Goal: Task Accomplishment & Management: Manage account settings

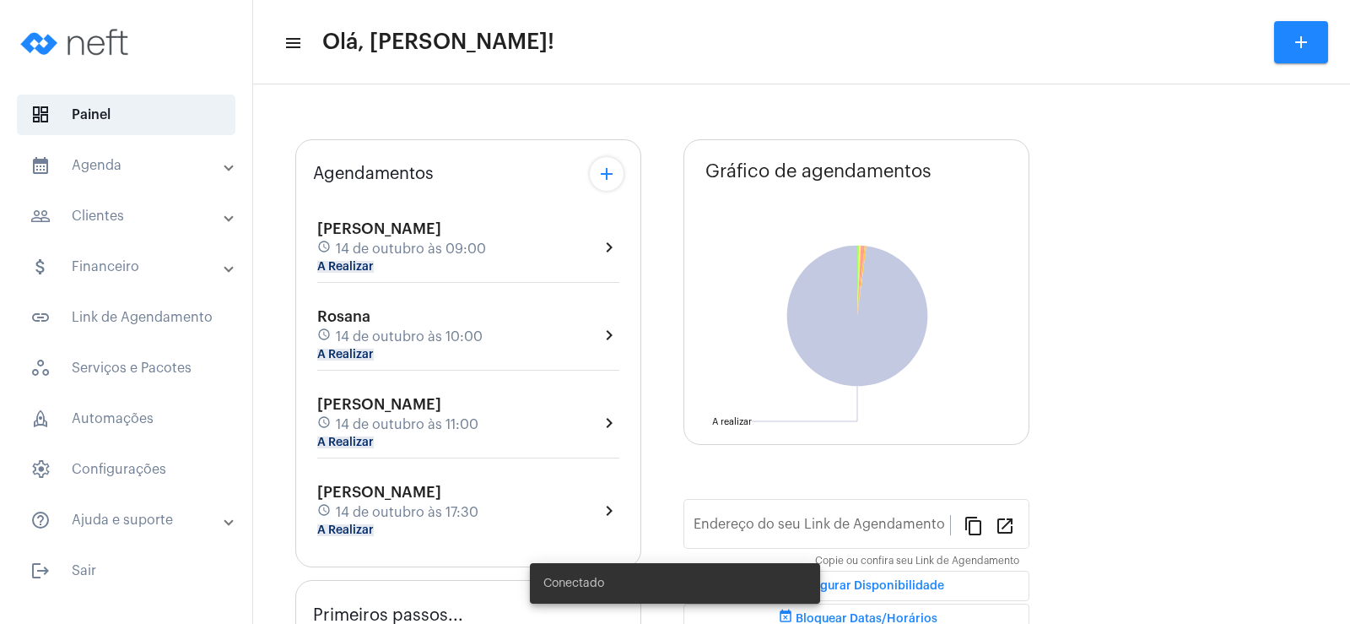
type input "[URL][DOMAIN_NAME]"
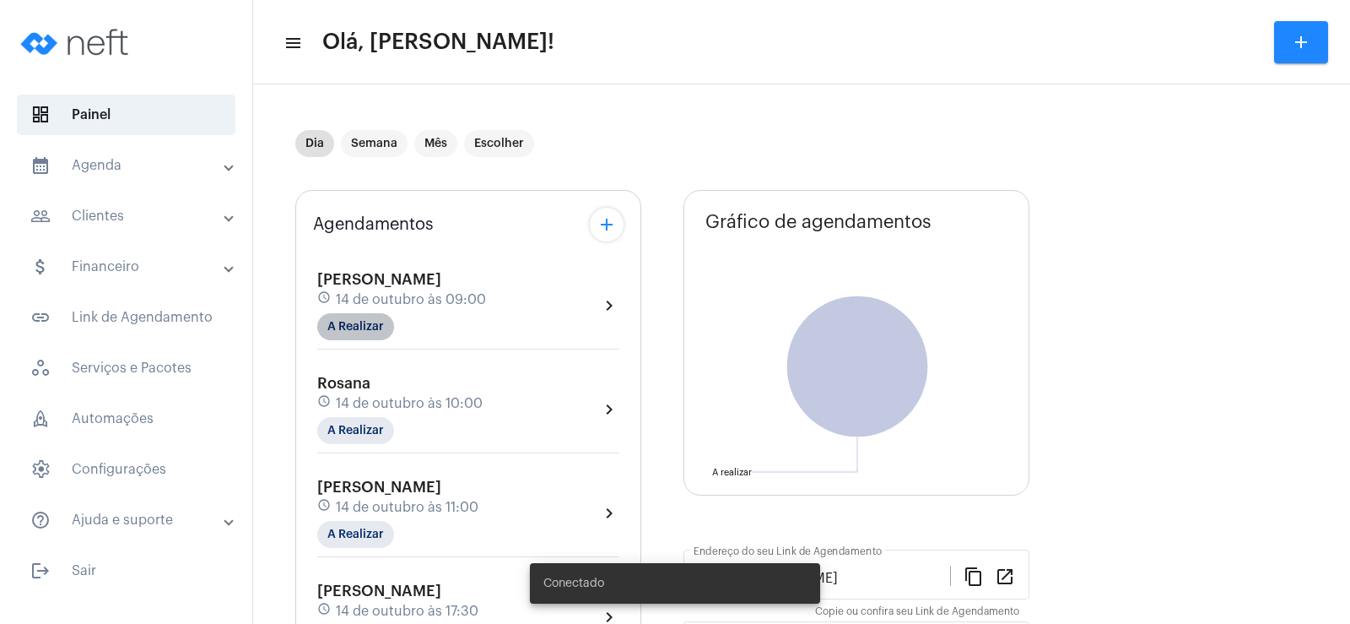
click at [360, 319] on mat-chip "A Realizar" at bounding box center [355, 326] width 77 height 27
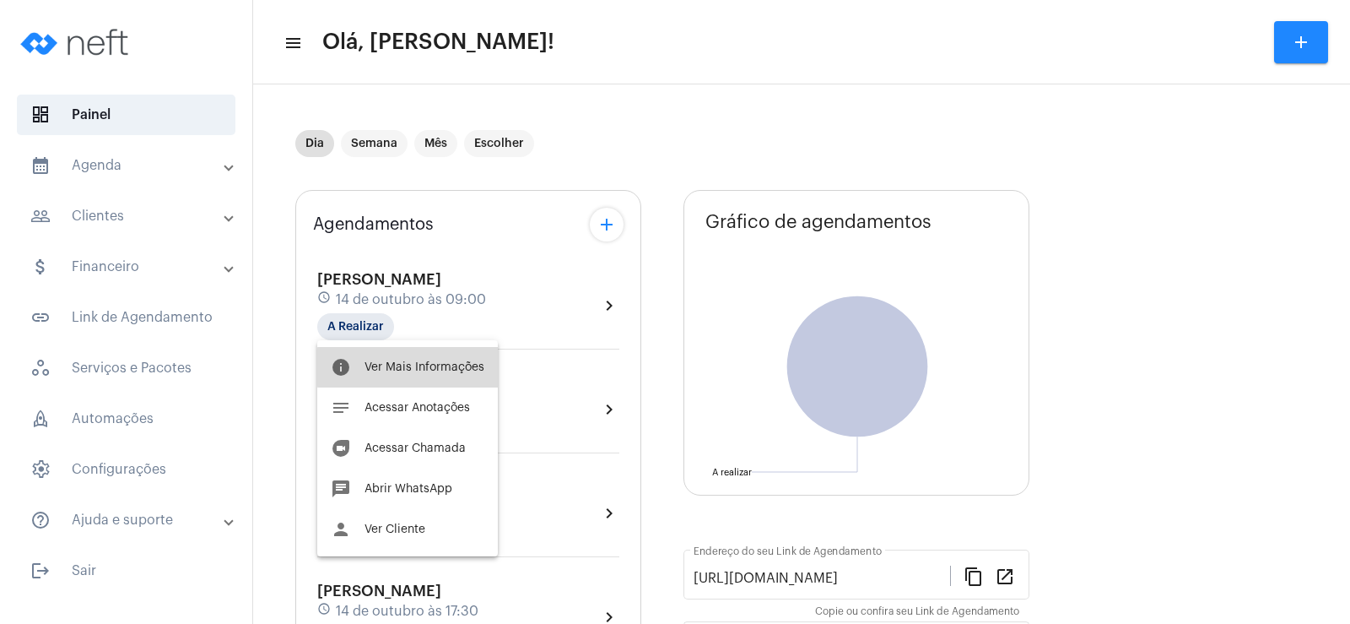
click at [423, 367] on span "Ver Mais Informações" at bounding box center [425, 367] width 120 height 12
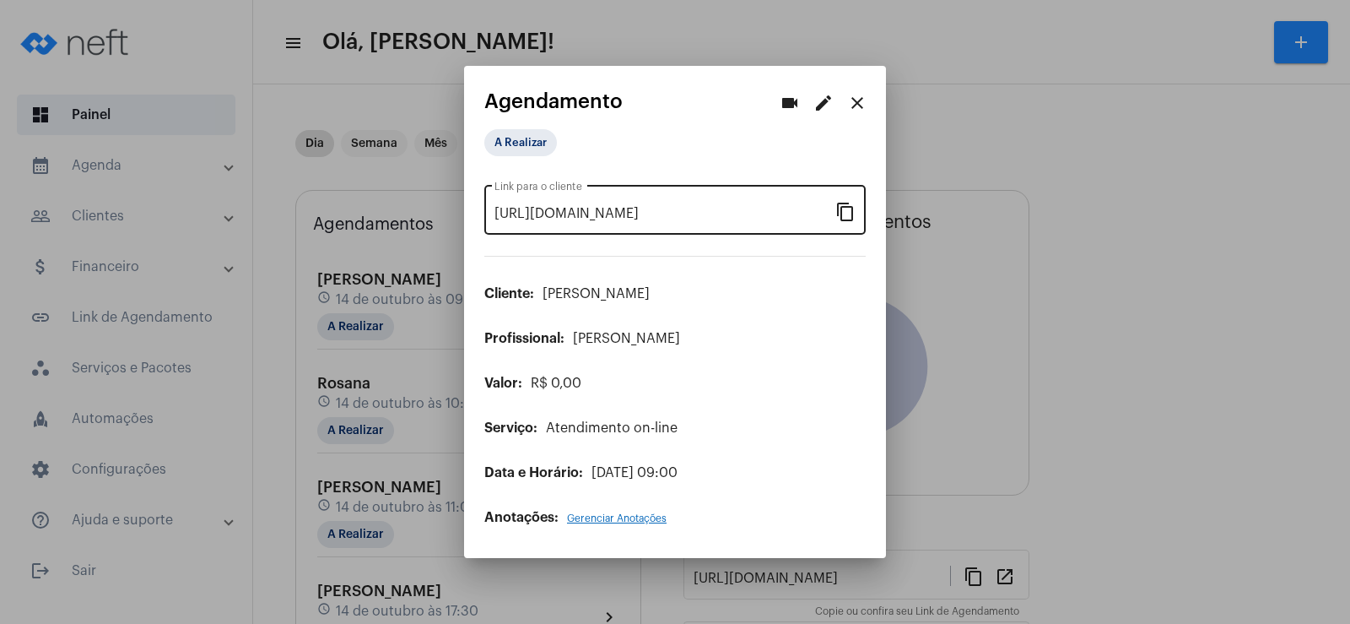
click at [837, 215] on mat-icon "content_copy" at bounding box center [846, 211] width 20 height 20
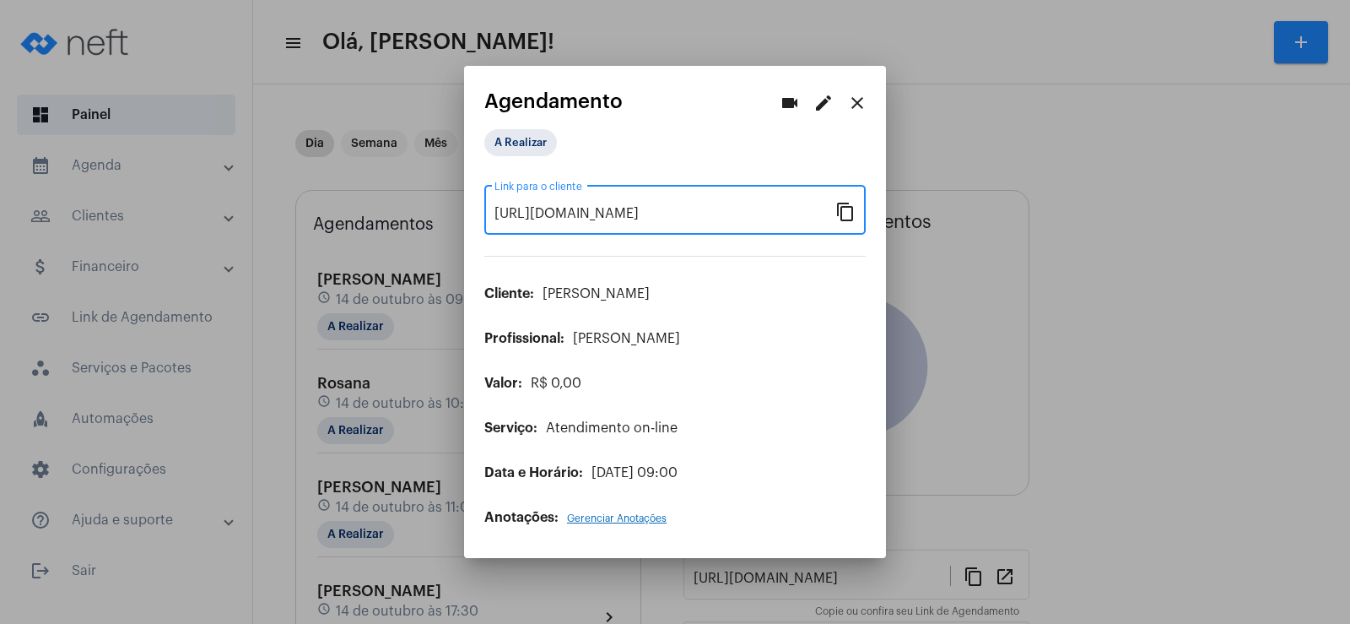
click at [800, 104] on button "videocam" at bounding box center [790, 103] width 34 height 34
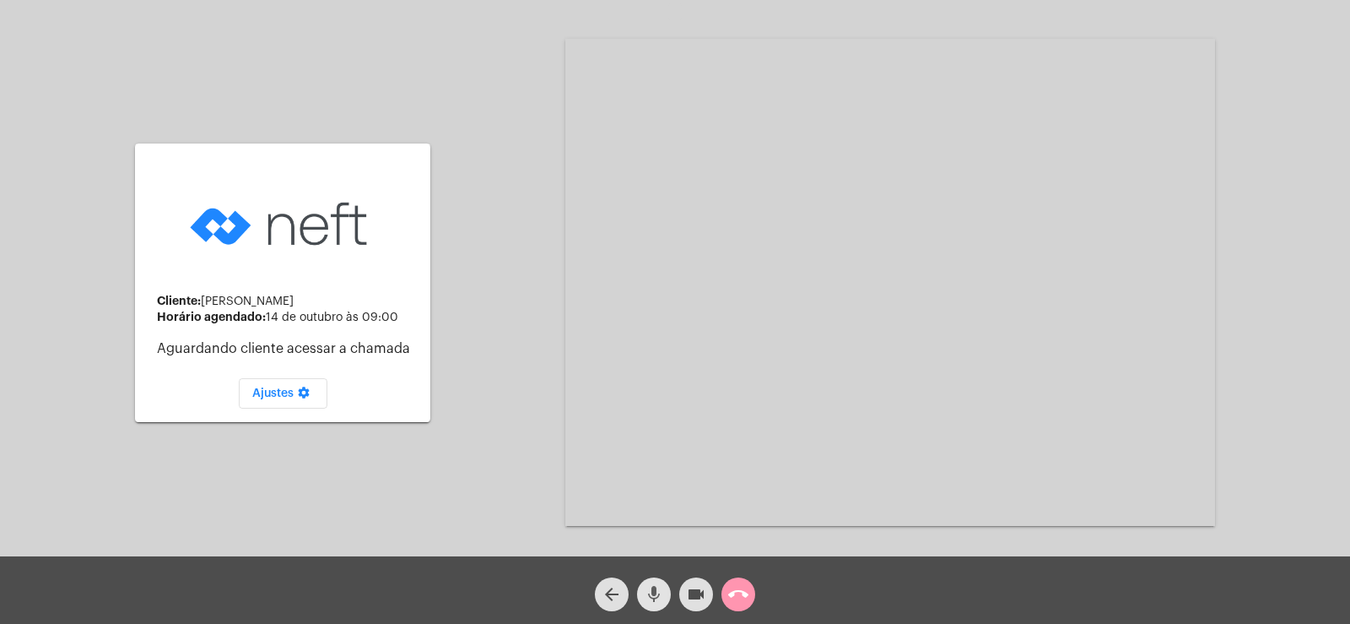
click at [645, 588] on mat-icon "mic" at bounding box center [654, 594] width 20 height 20
click at [697, 592] on mat-icon "videocam" at bounding box center [696, 594] width 20 height 20
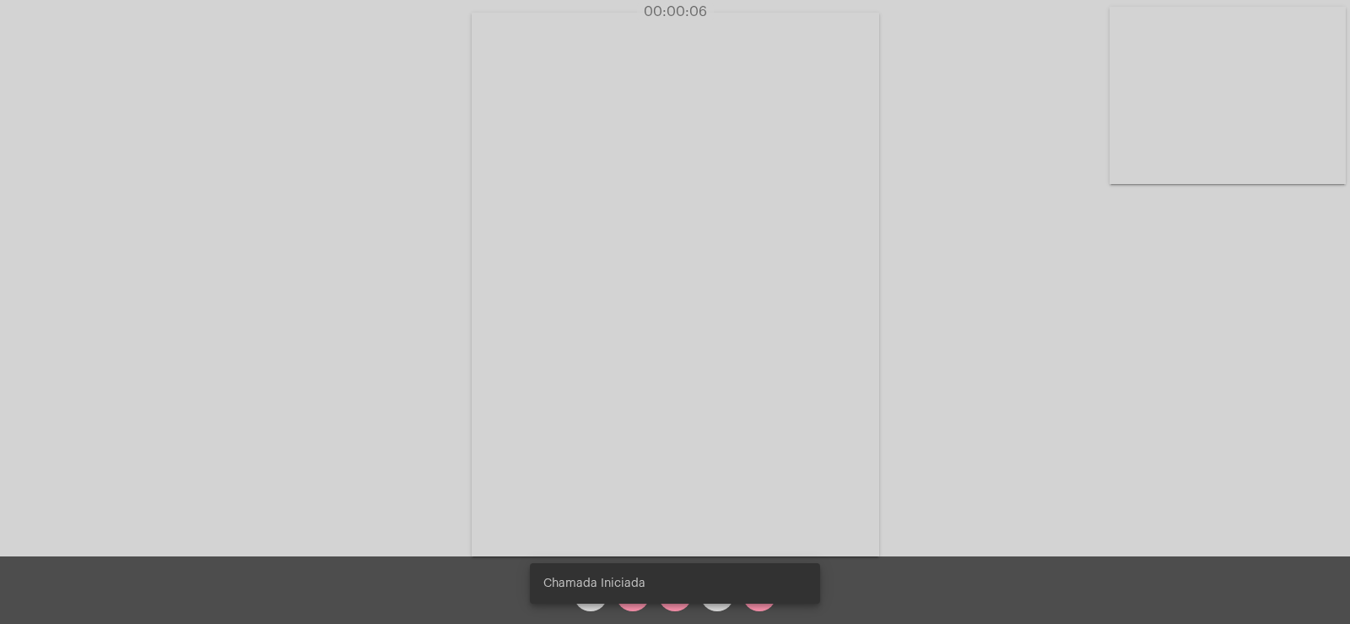
click at [630, 602] on snack-bar-container "Chamada Iniciada" at bounding box center [675, 583] width 290 height 41
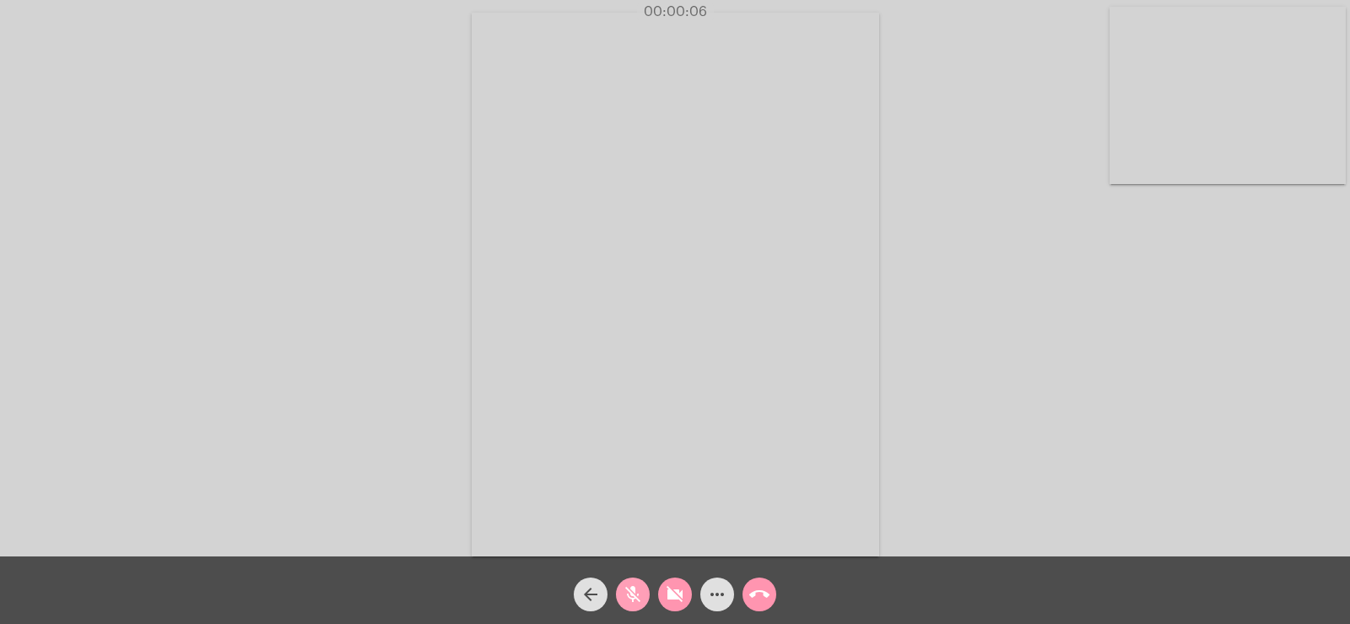
click at [630, 603] on mat-icon "mic_off" at bounding box center [633, 594] width 20 height 20
click at [679, 597] on mat-icon "videocam_off" at bounding box center [675, 594] width 20 height 20
click at [705, 594] on button "more_horiz" at bounding box center [717, 594] width 34 height 34
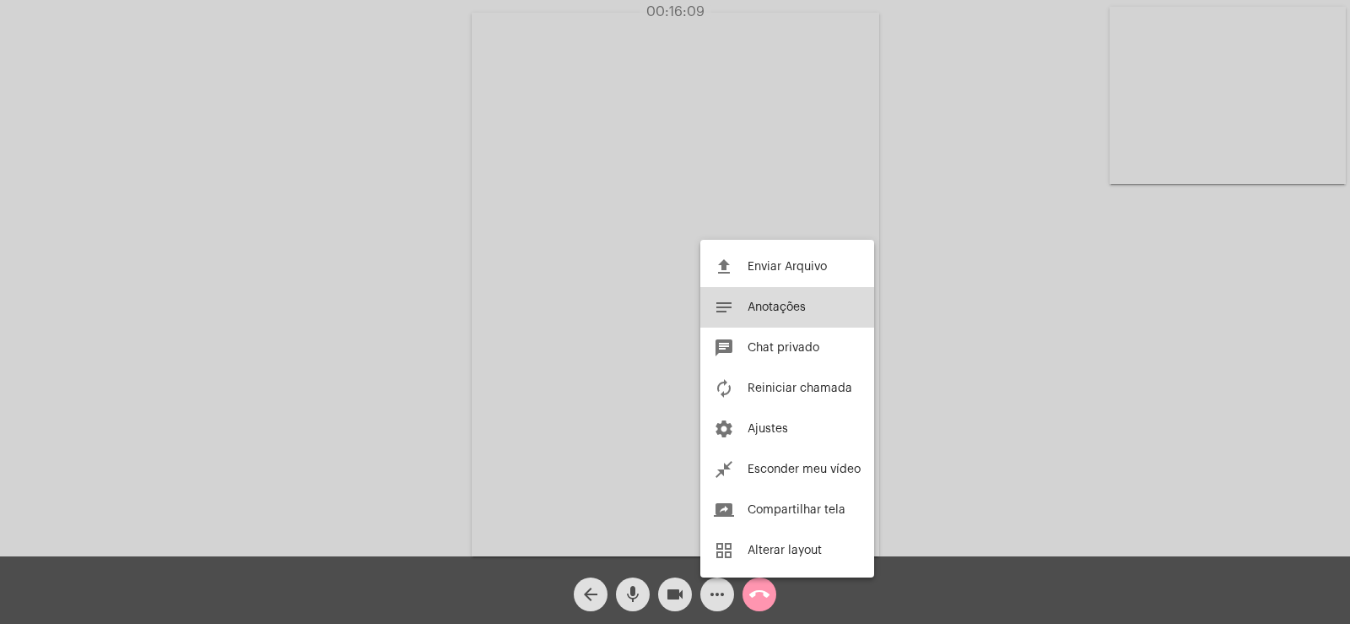
click at [759, 301] on span "Anotações" at bounding box center [777, 307] width 58 height 12
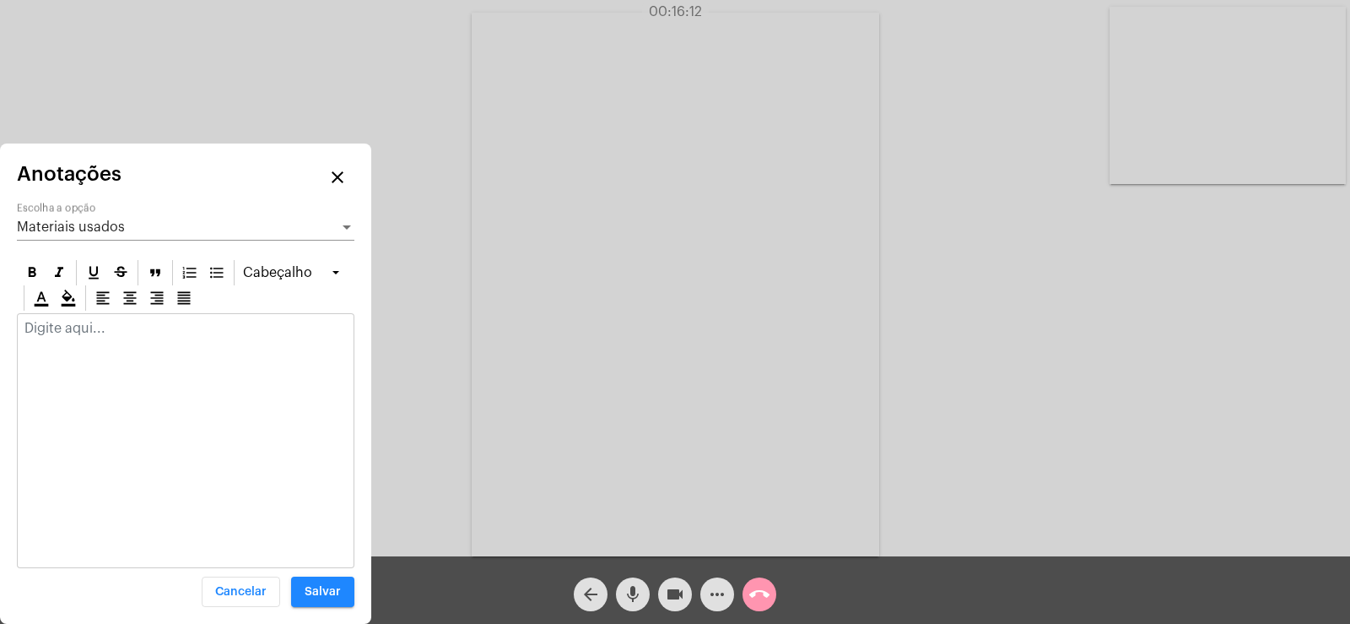
click at [86, 228] on span "Materiais usados" at bounding box center [71, 227] width 108 height 14
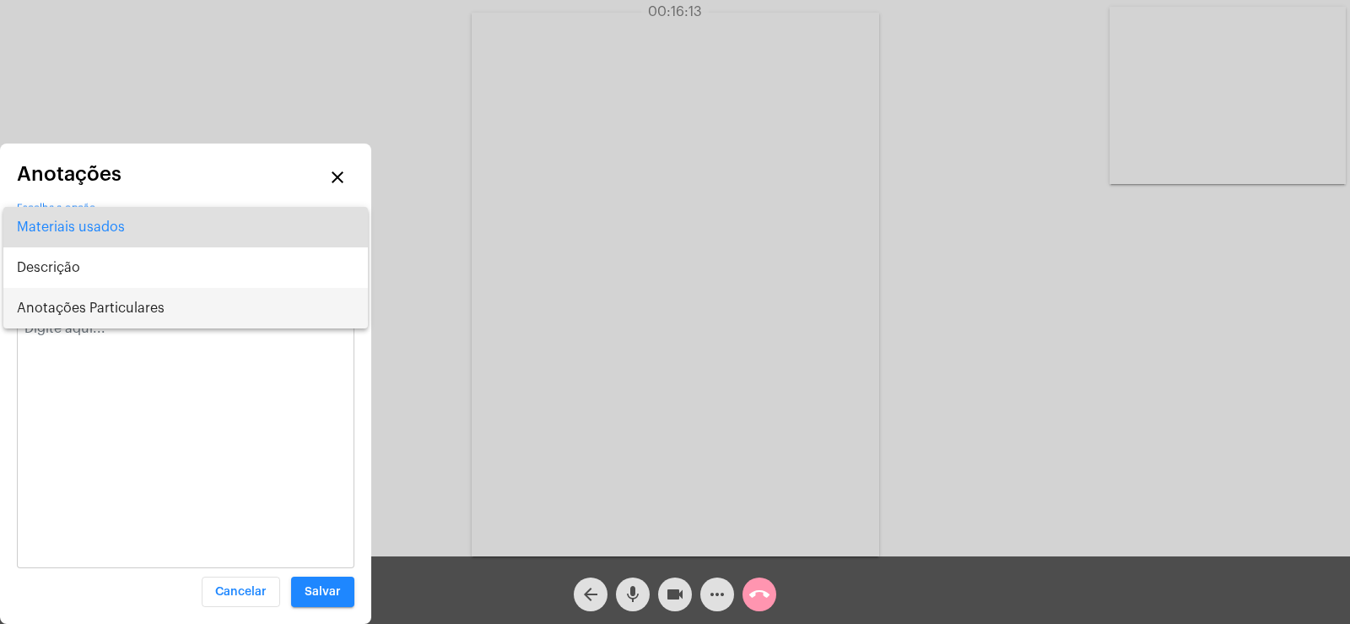
click at [94, 300] on span "Anotações Particulares" at bounding box center [186, 308] width 338 height 41
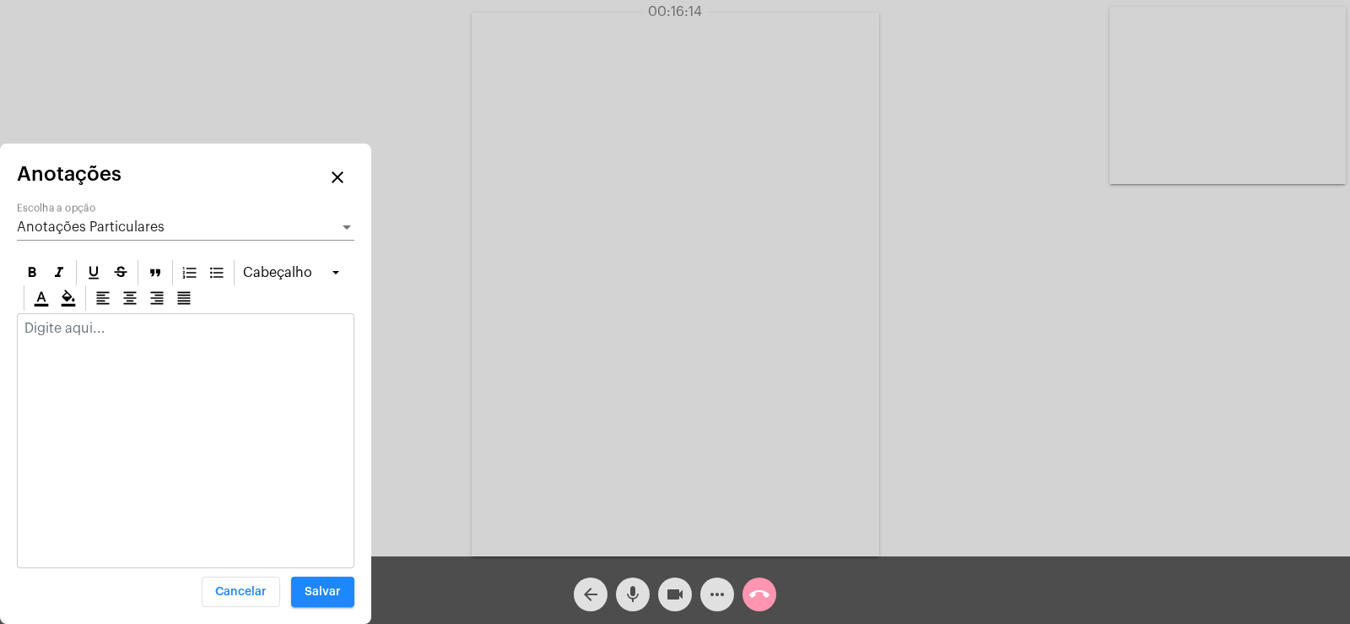
click at [78, 337] on div at bounding box center [186, 332] width 336 height 37
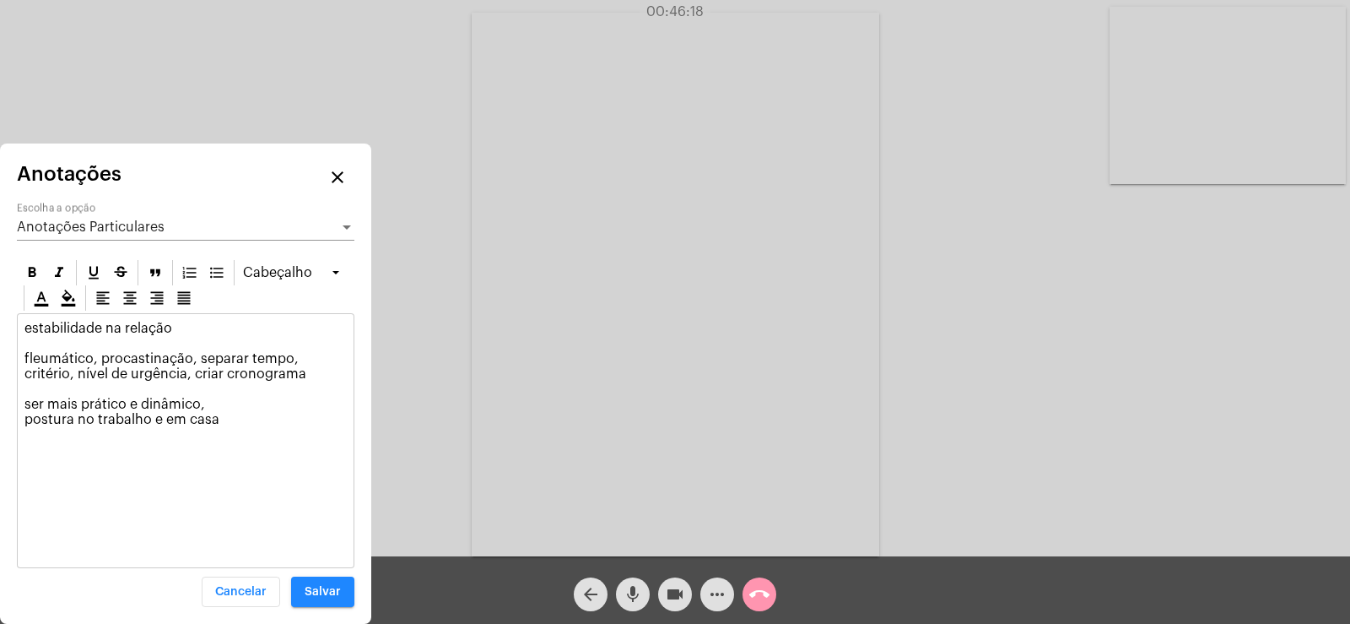
click at [326, 587] on span "Salvar" at bounding box center [323, 592] width 36 height 12
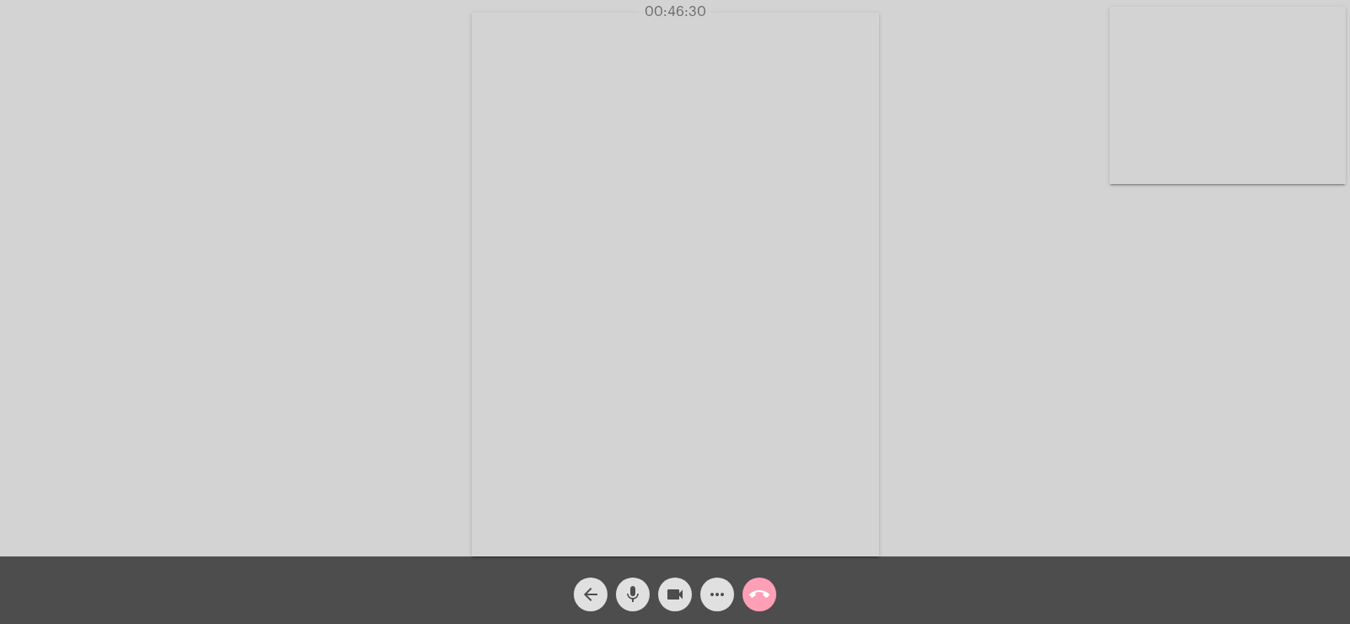
click at [750, 591] on mat-icon "call_end" at bounding box center [759, 594] width 20 height 20
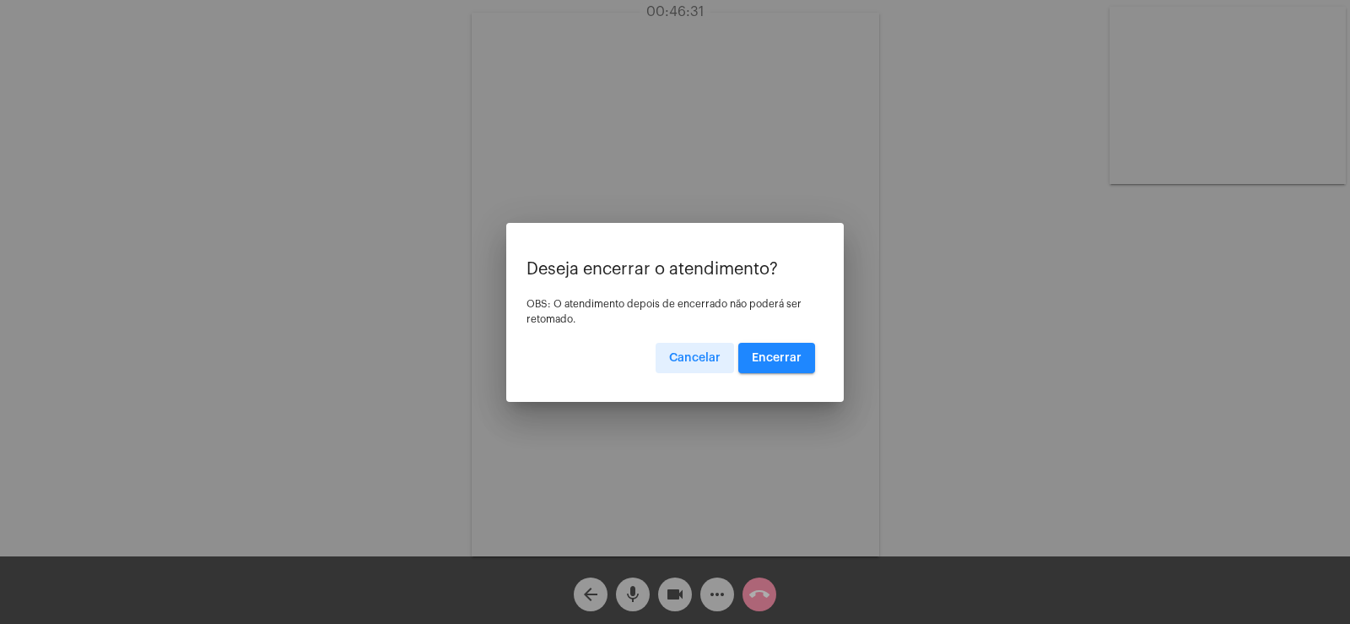
click at [781, 358] on span "Encerrar" at bounding box center [777, 358] width 50 height 12
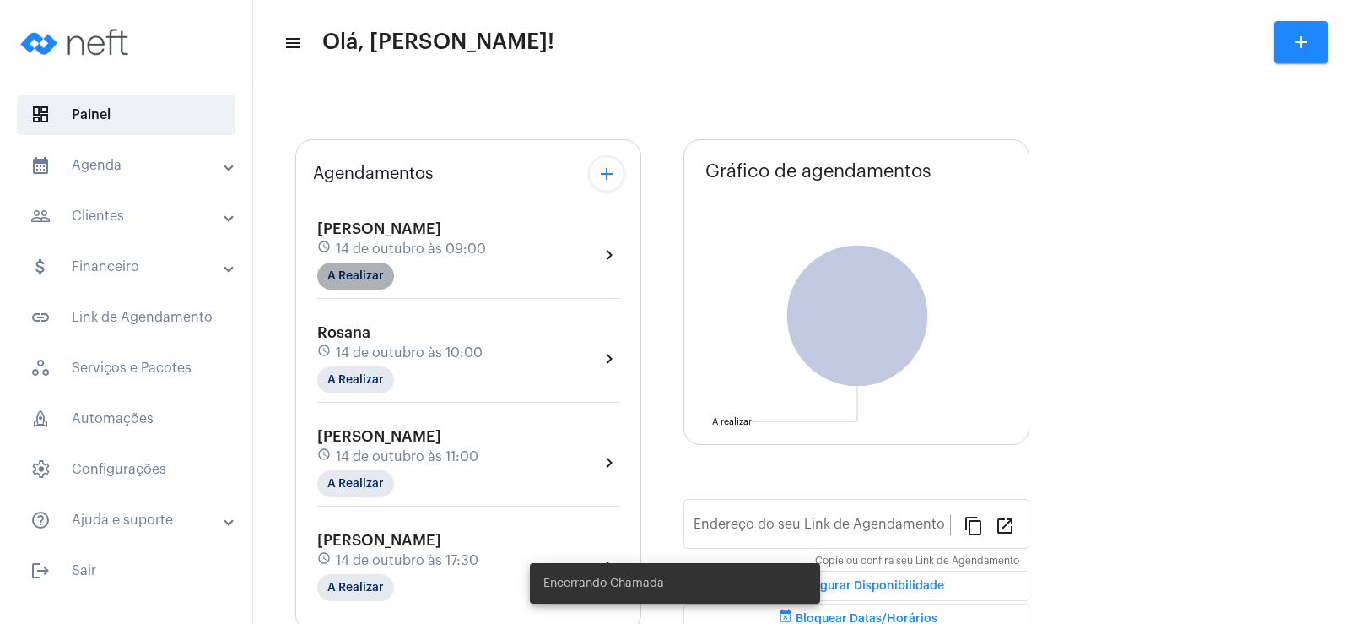
type input "[URL][DOMAIN_NAME]"
click at [362, 283] on div "[PERSON_NAME] schedule [DATE] 09:00 A Realizar" at bounding box center [401, 254] width 169 height 69
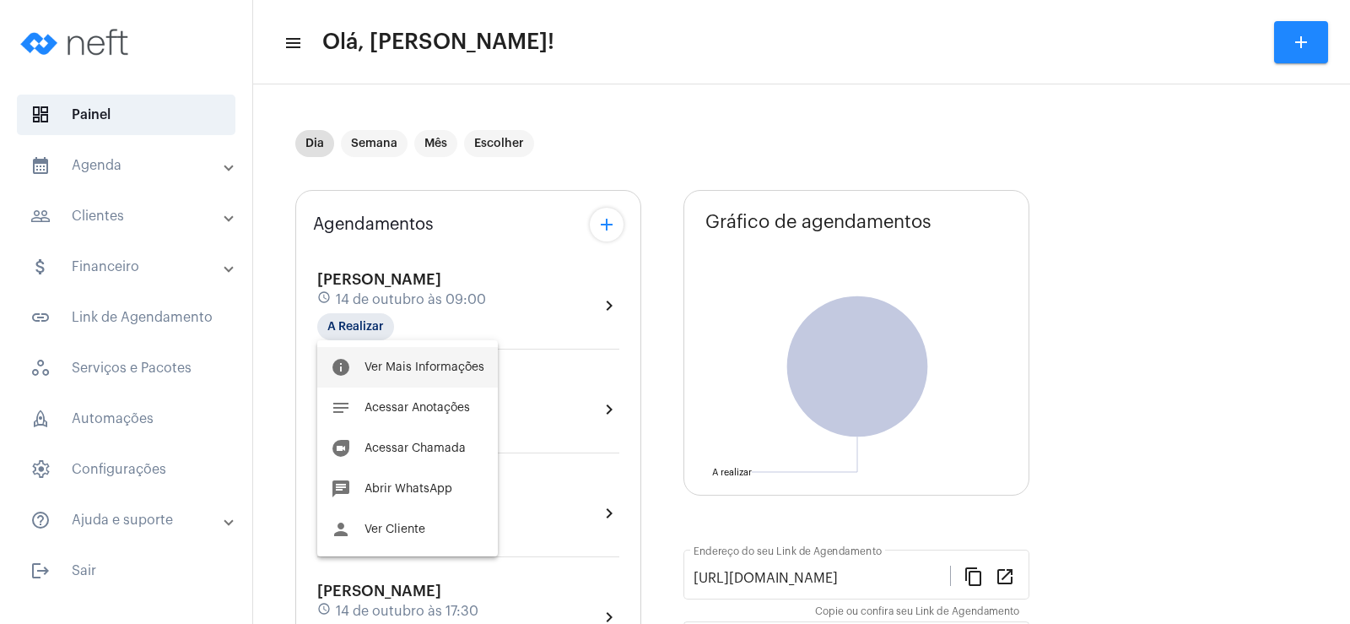
click at [408, 364] on span "Ver Mais Informações" at bounding box center [425, 367] width 120 height 12
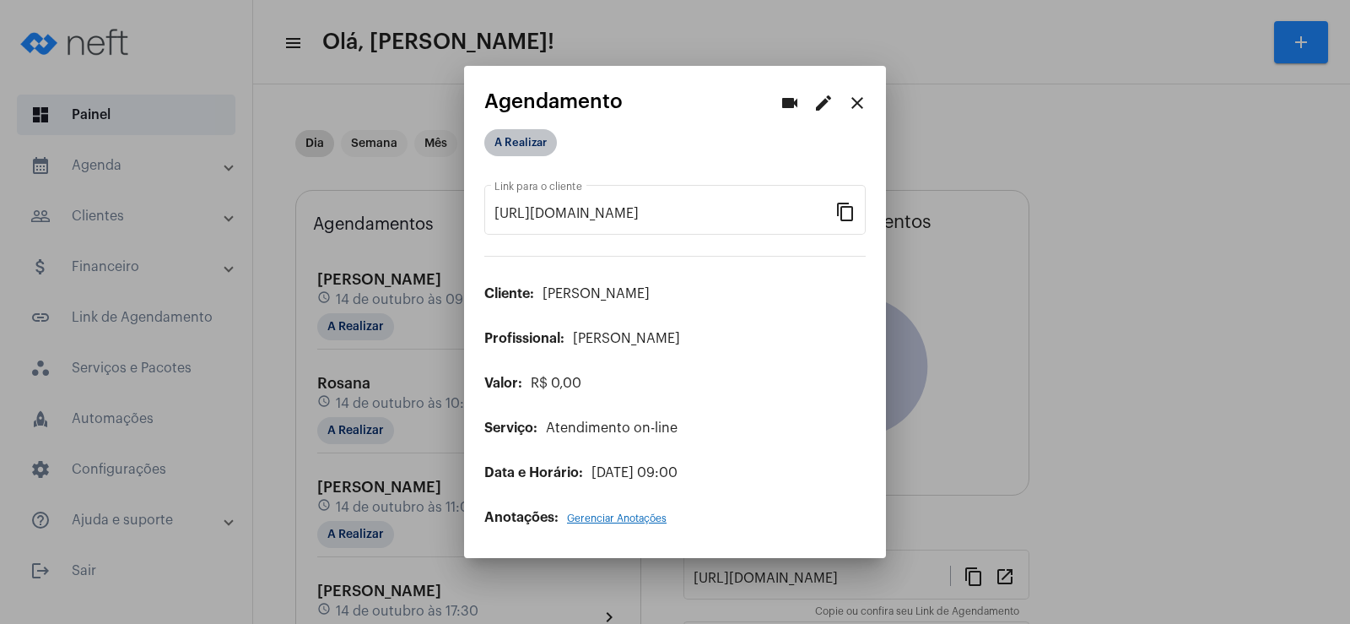
click at [493, 134] on mat-chip "A Realizar" at bounding box center [520, 142] width 73 height 27
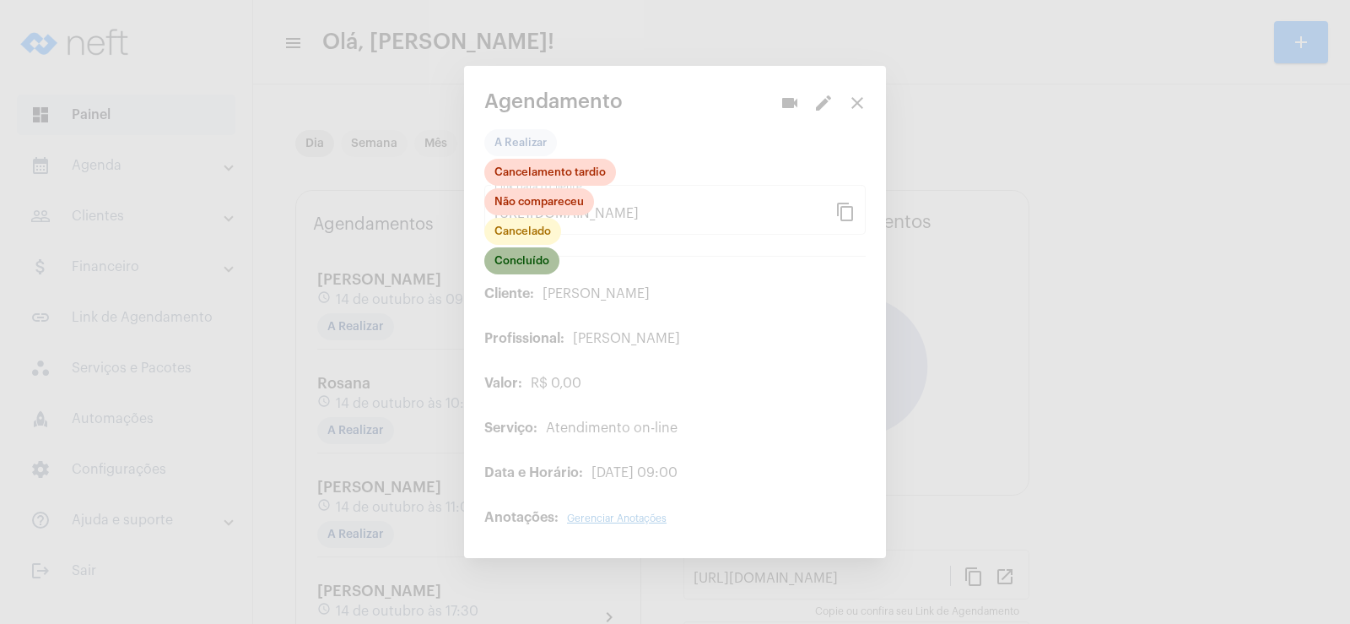
click at [543, 270] on mat-chip "Concluído" at bounding box center [521, 260] width 75 height 27
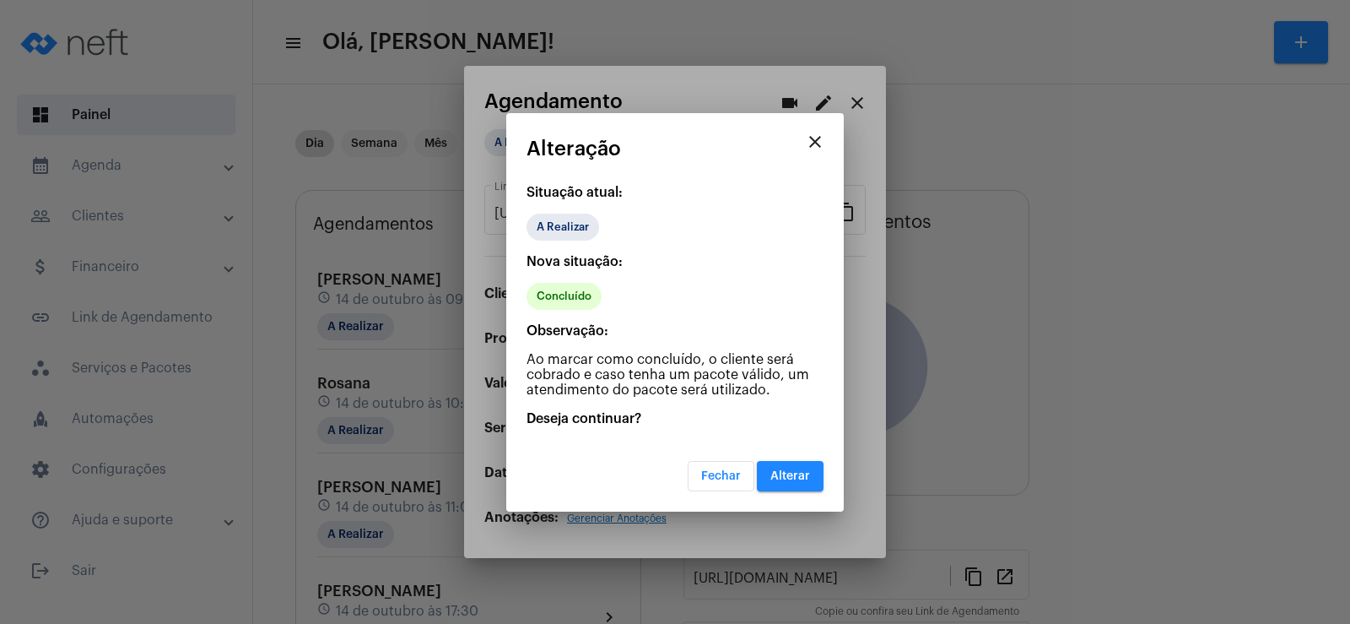
click at [794, 482] on button "Alterar" at bounding box center [790, 476] width 67 height 30
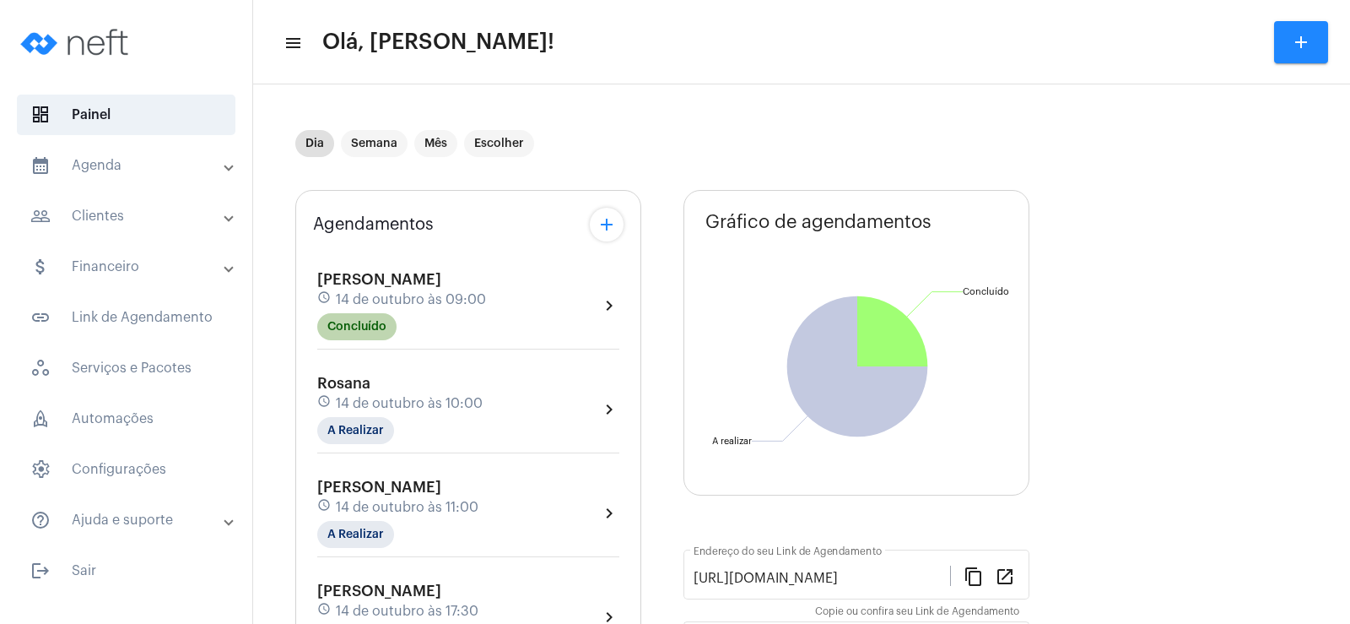
click at [359, 334] on mat-chip "Concluído" at bounding box center [356, 326] width 79 height 27
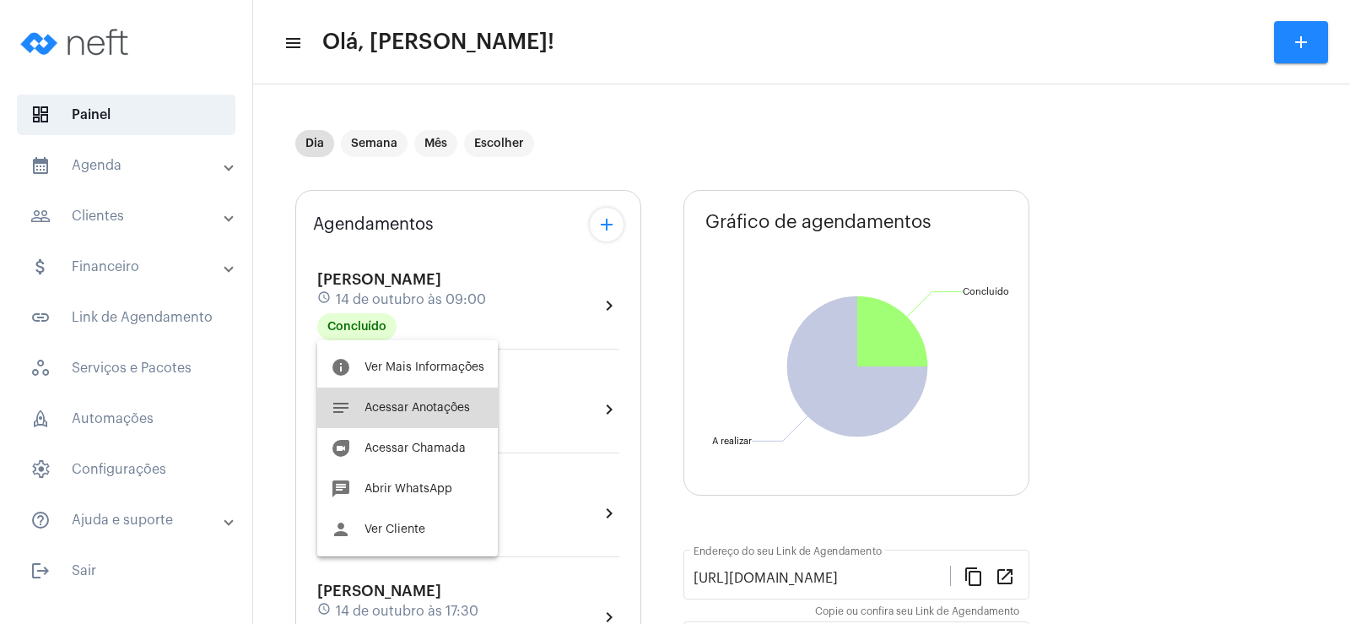
click at [417, 402] on span "Acessar Anotações" at bounding box center [417, 408] width 105 height 12
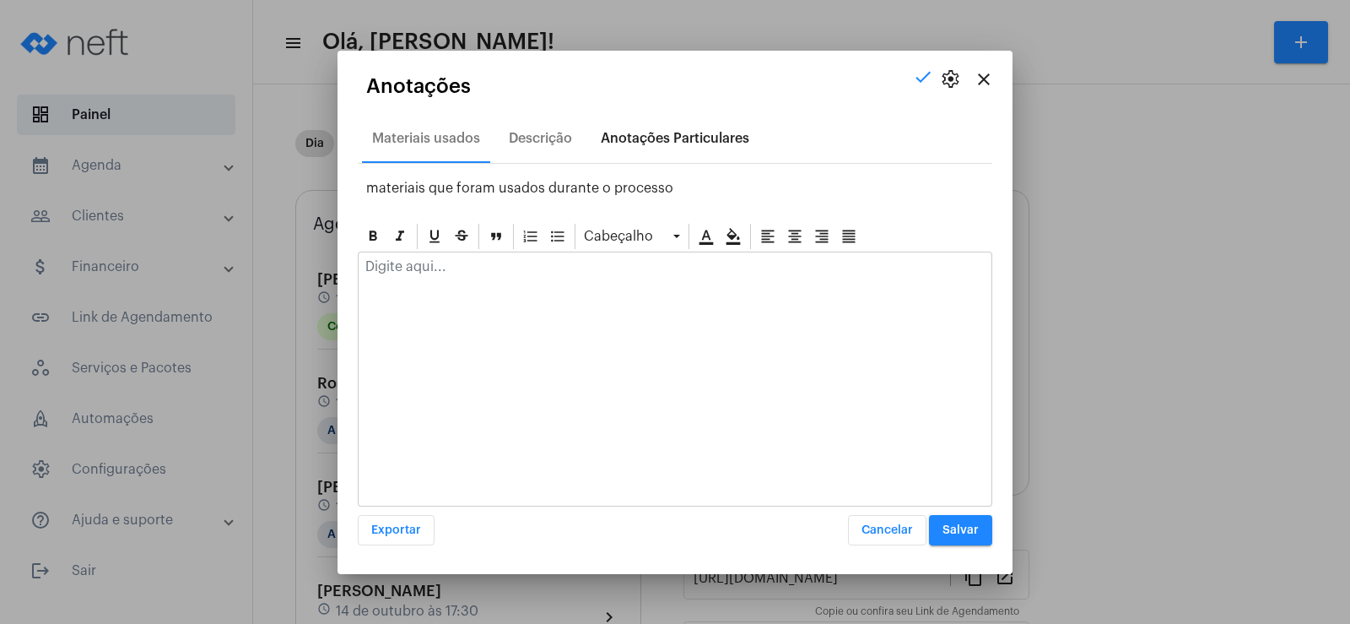
click at [645, 149] on div "Anotações Particulares" at bounding box center [675, 138] width 169 height 41
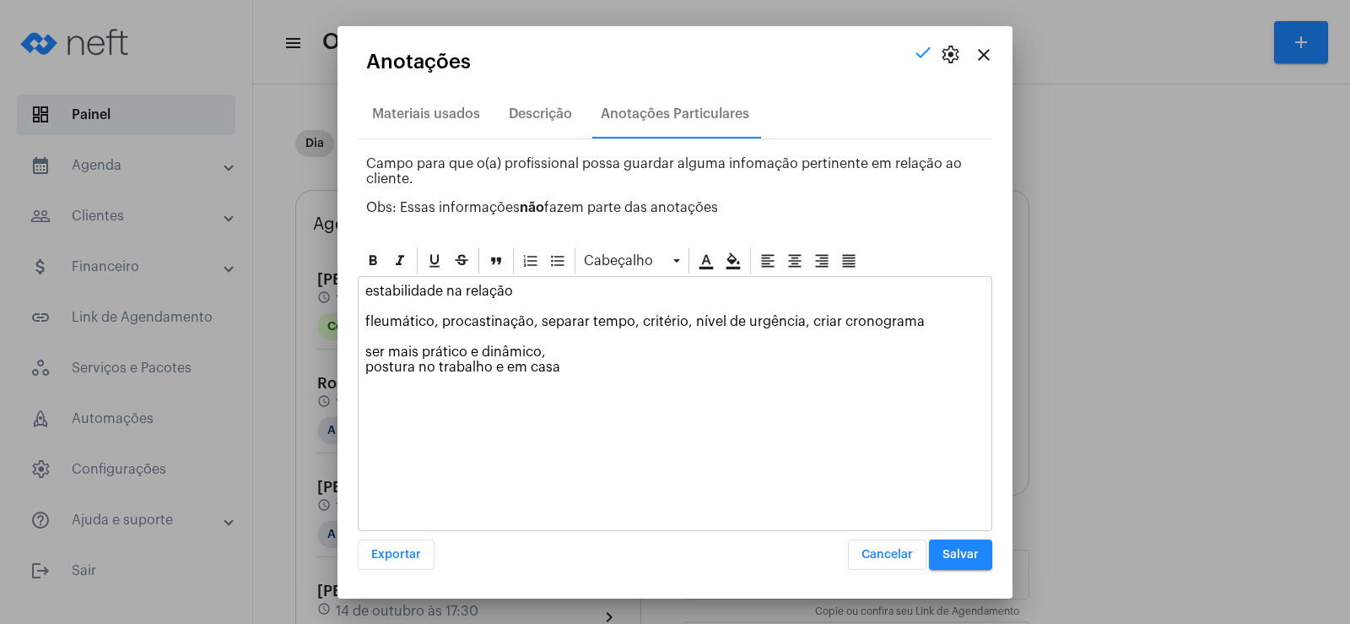
drag, startPoint x: 365, startPoint y: 285, endPoint x: 511, endPoint y: 289, distance: 146.9
click at [511, 289] on div "estabilidade na relação fleumático, procastinação, separar tempo, critério, nív…" at bounding box center [675, 333] width 633 height 113
copy p "estabilidade na relação"
click at [531, 111] on div "Descrição" at bounding box center [540, 113] width 63 height 15
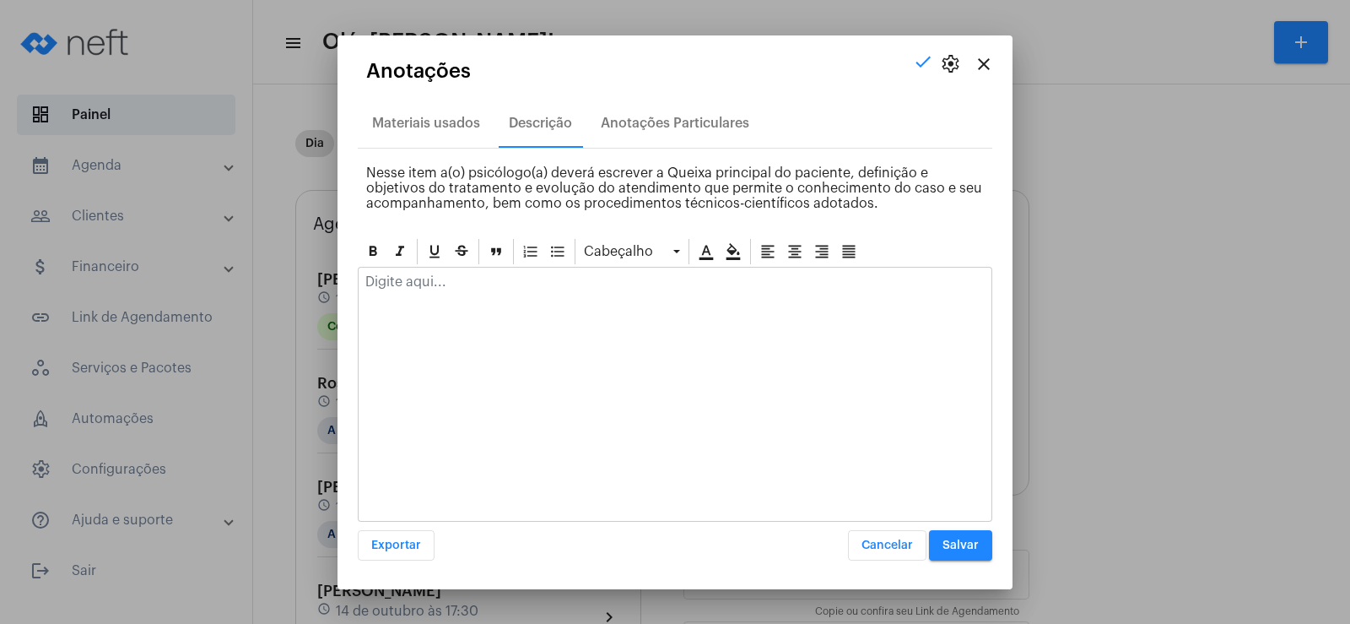
click at [457, 293] on div at bounding box center [675, 286] width 633 height 37
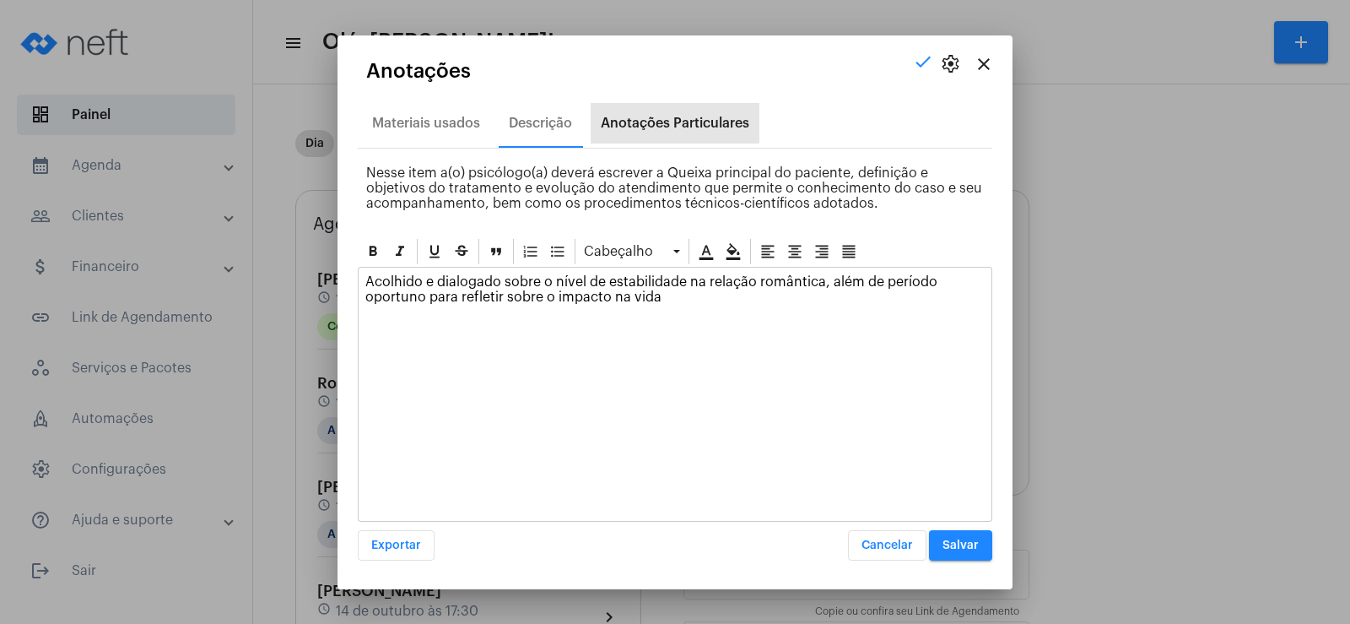
click at [660, 121] on div "Anotações Particulares" at bounding box center [675, 123] width 149 height 15
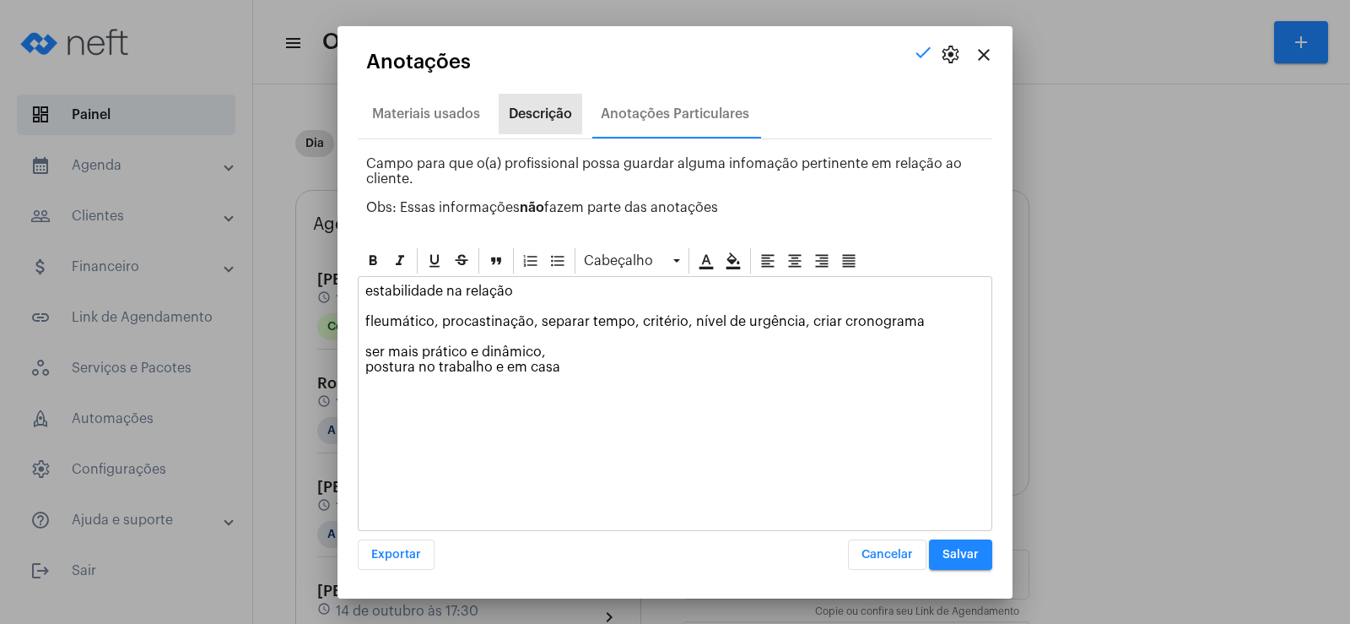
click at [562, 115] on div "Descrição" at bounding box center [540, 113] width 63 height 15
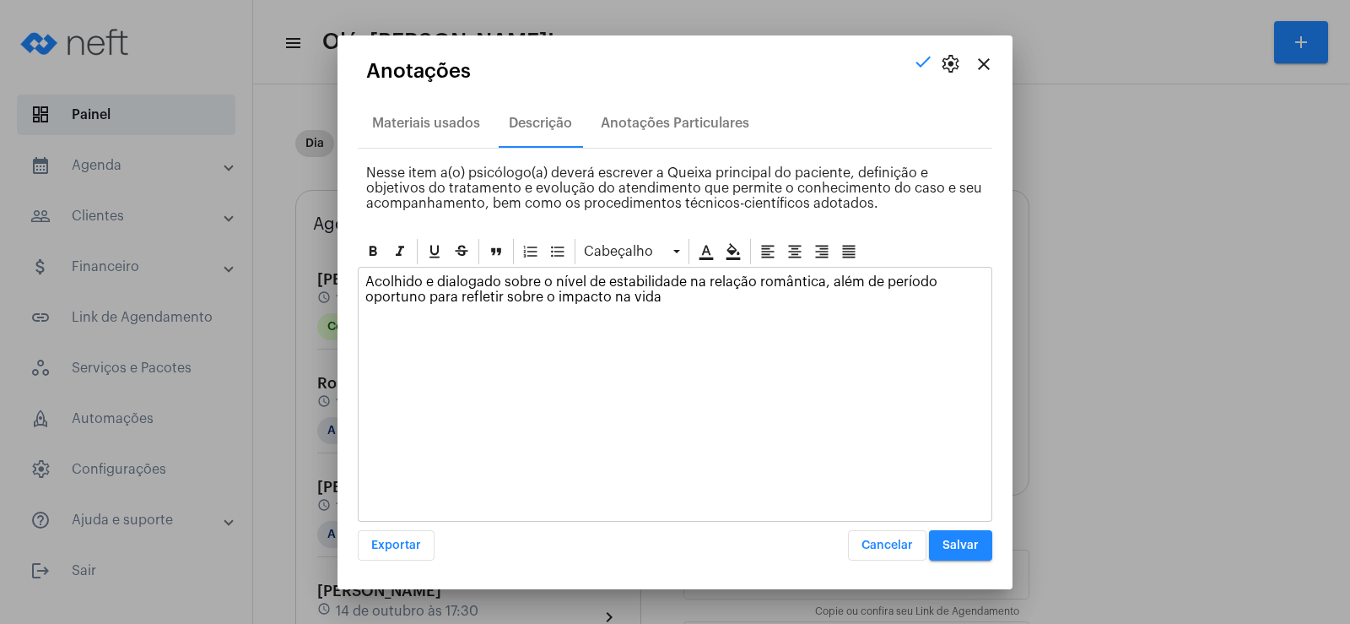
click at [658, 284] on p "Acolhido e dialogado sobre o nível de estabilidade na relação romântica, além d…" at bounding box center [674, 289] width 619 height 30
click at [667, 301] on p "Acolhido e dialogado sobre o nível de estabilidade na relação romântica, além d…" at bounding box center [674, 289] width 619 height 30
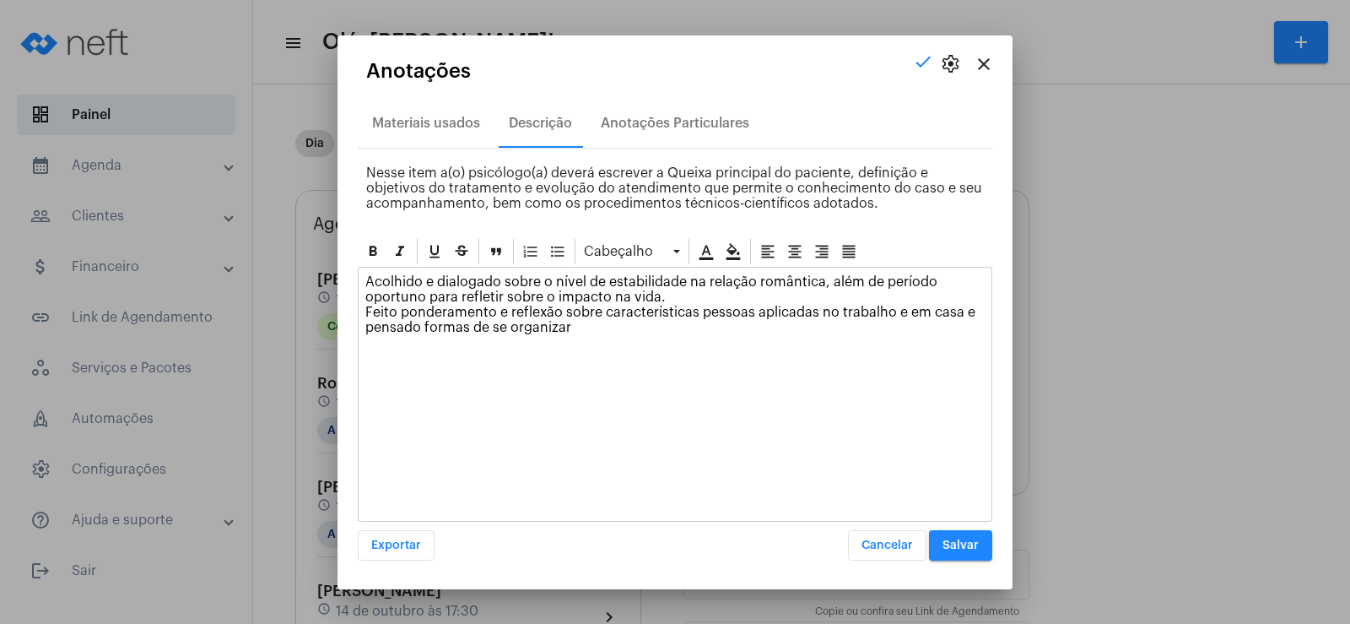
click at [976, 547] on span "Salvar" at bounding box center [961, 545] width 36 height 12
